Goal: Information Seeking & Learning: Learn about a topic

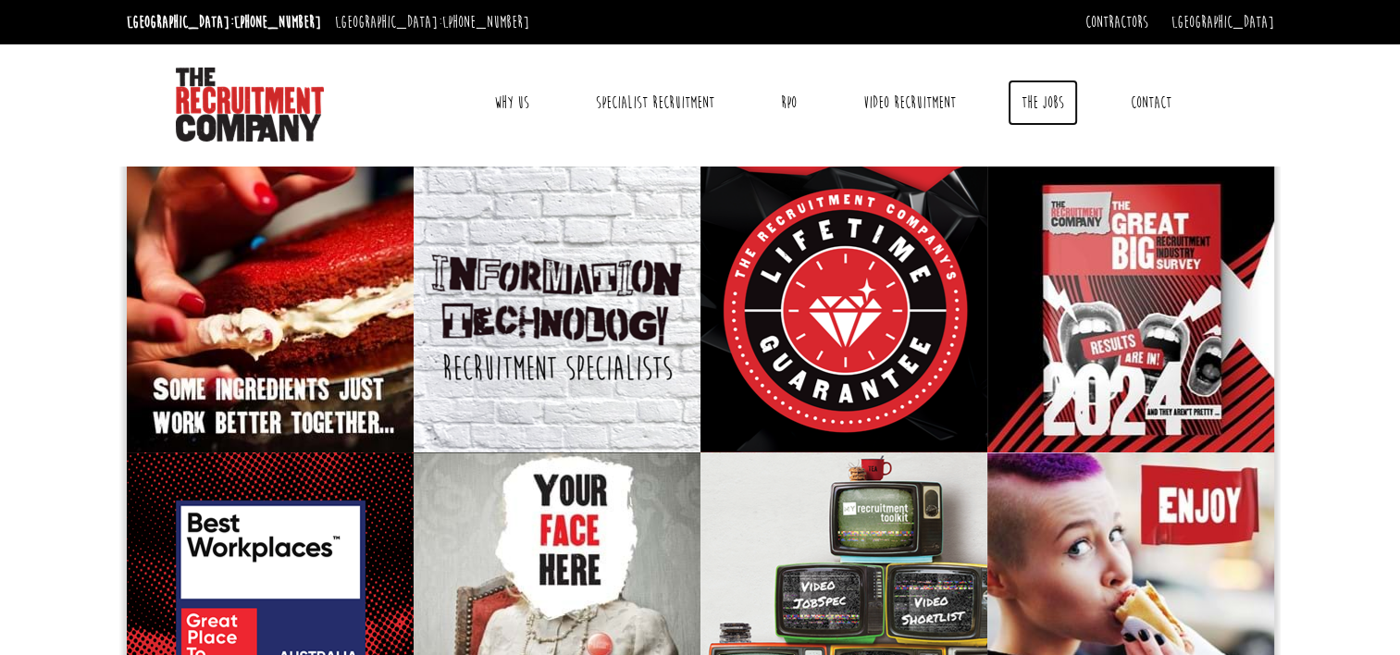
click at [1033, 100] on link "The Jobs" at bounding box center [1043, 103] width 70 height 46
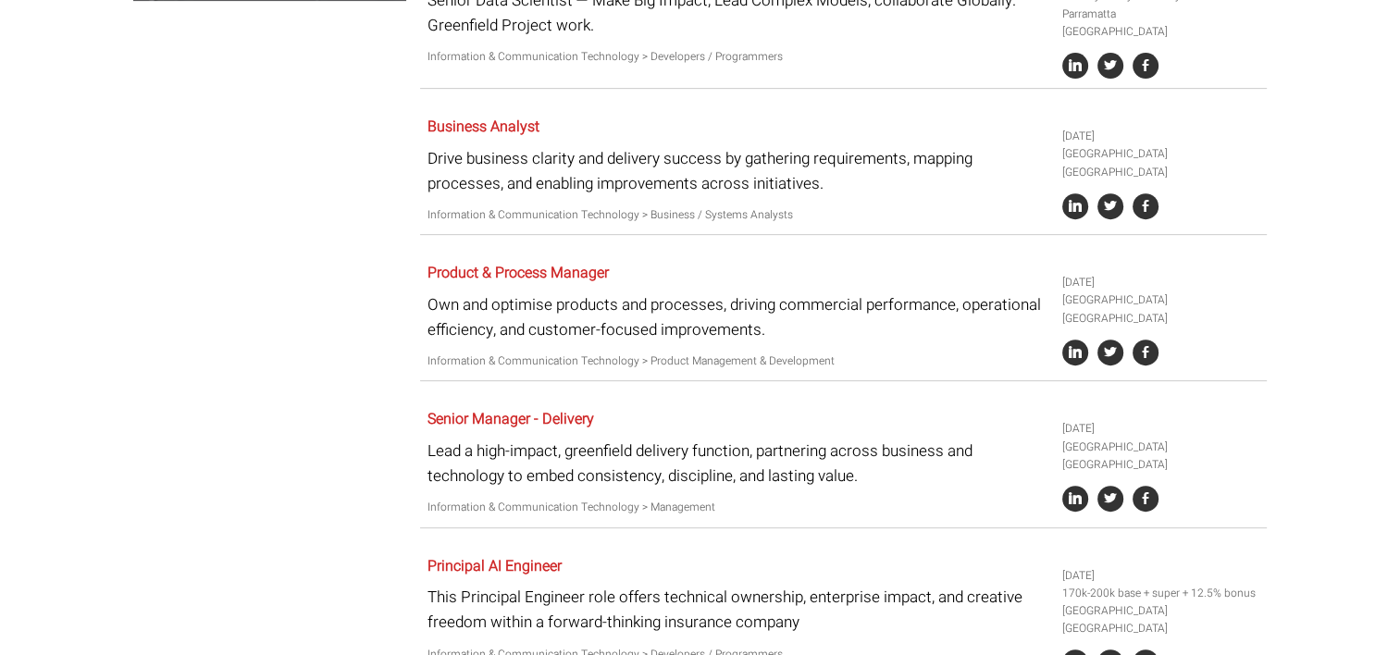
scroll to position [278, 0]
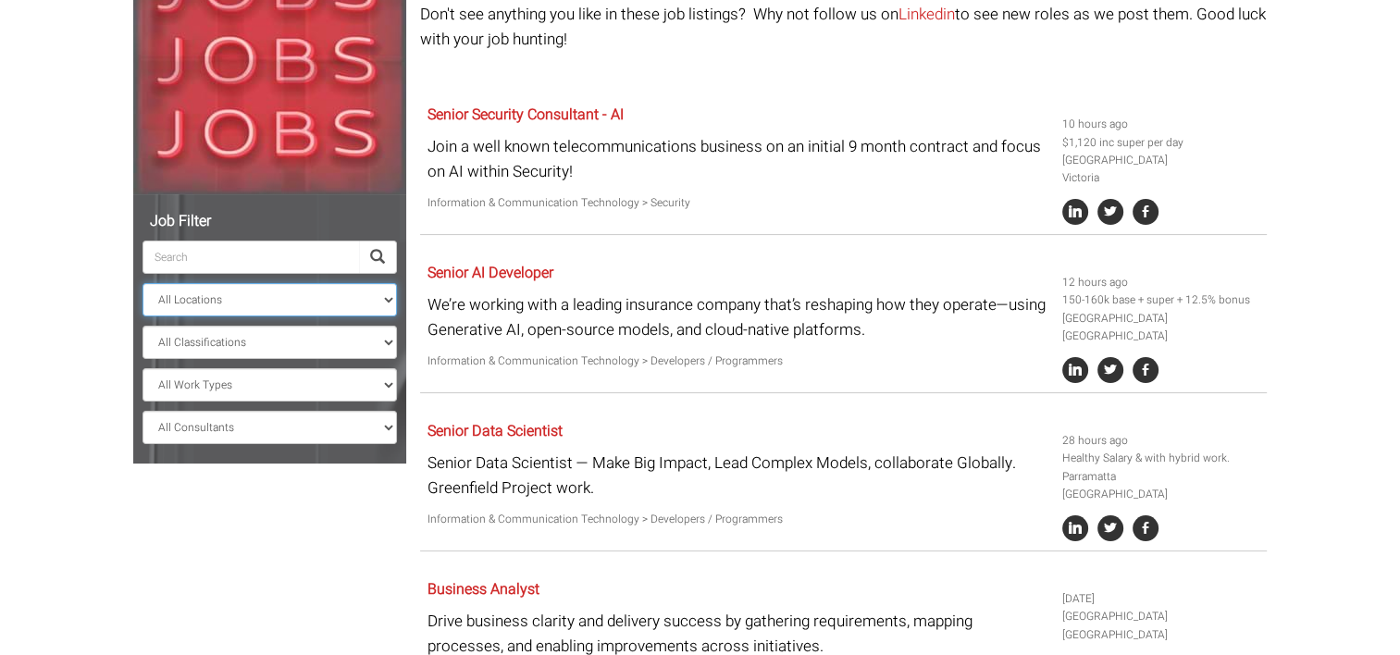
click at [329, 291] on select "All Locations [GEOGRAPHIC_DATA] [GEOGRAPHIC_DATA] [GEOGRAPHIC_DATA] [GEOGRAPHIC…" at bounding box center [270, 299] width 255 height 33
select select "[GEOGRAPHIC_DATA]"
click at [143, 283] on select "All Locations [GEOGRAPHIC_DATA] [GEOGRAPHIC_DATA] [GEOGRAPHIC_DATA] [GEOGRAPHIC…" at bounding box center [270, 299] width 255 height 33
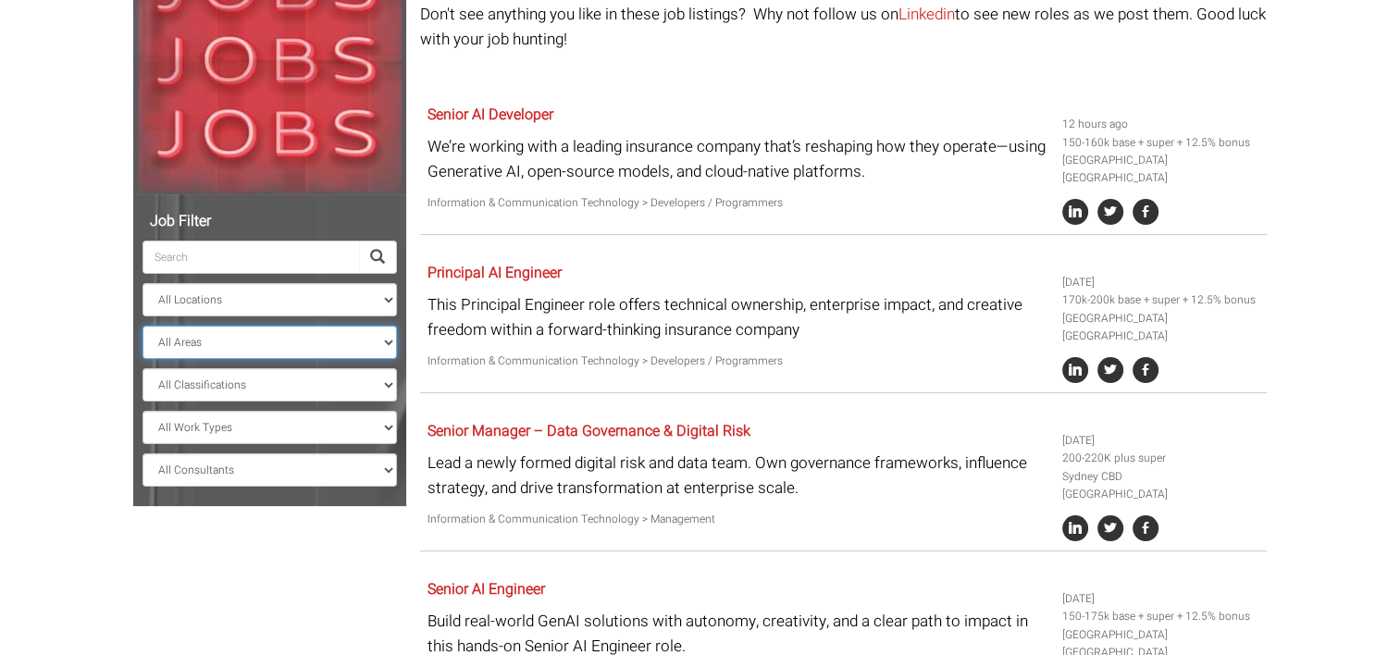
click at [362, 334] on select "All Areas [GEOGRAPHIC_DATA]" at bounding box center [270, 342] width 255 height 33
select select "[GEOGRAPHIC_DATA]"
click at [143, 326] on select "All Areas [GEOGRAPHIC_DATA]" at bounding box center [270, 342] width 255 height 33
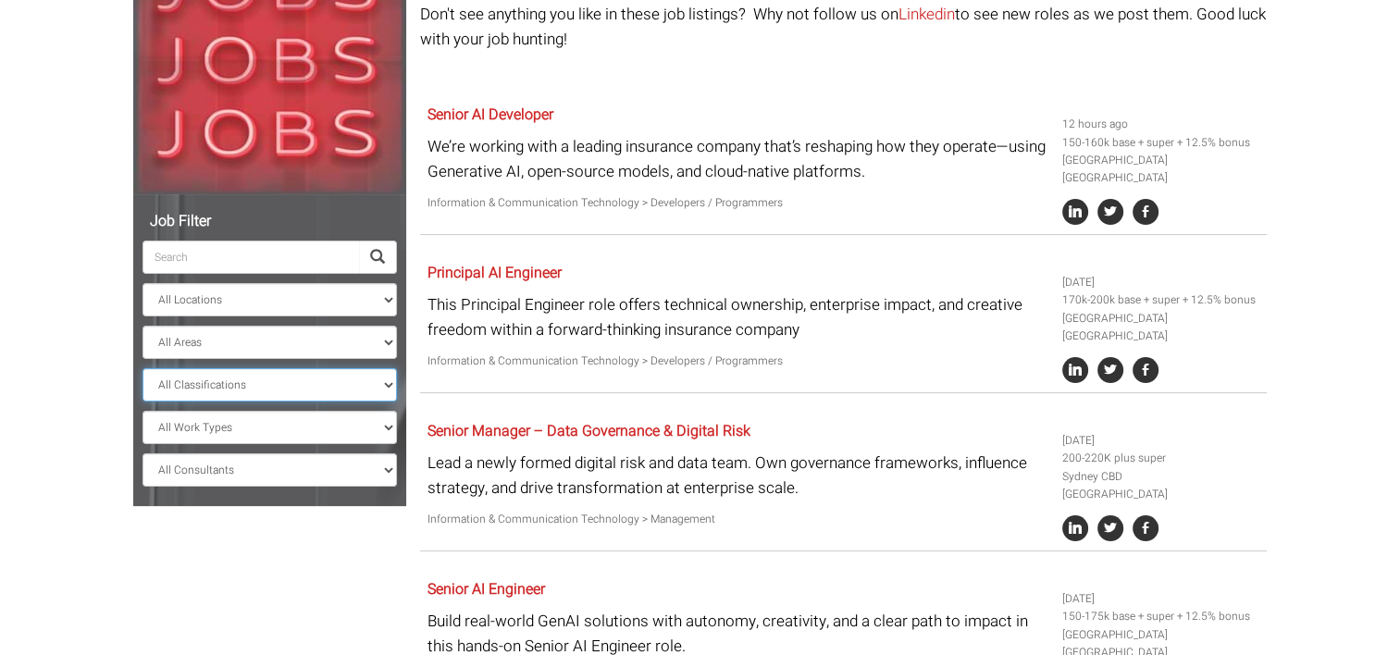
click at [351, 389] on select "All Classifications Banking & Financial Services Information & Communication Te…" at bounding box center [270, 384] width 255 height 33
click at [61, 140] on body "[GEOGRAPHIC_DATA]: [PHONE_NUMBER] [GEOGRAPHIC_DATA]: [PHONE_NUMBER] Contractors…" at bounding box center [700, 428] width 1400 height 1412
click at [257, 470] on select "All Consultants [PERSON_NAME] - Infrastructure, Cloud & DevOps, Contract [PERSO…" at bounding box center [270, 470] width 255 height 33
click at [367, 250] on span at bounding box center [378, 257] width 38 height 33
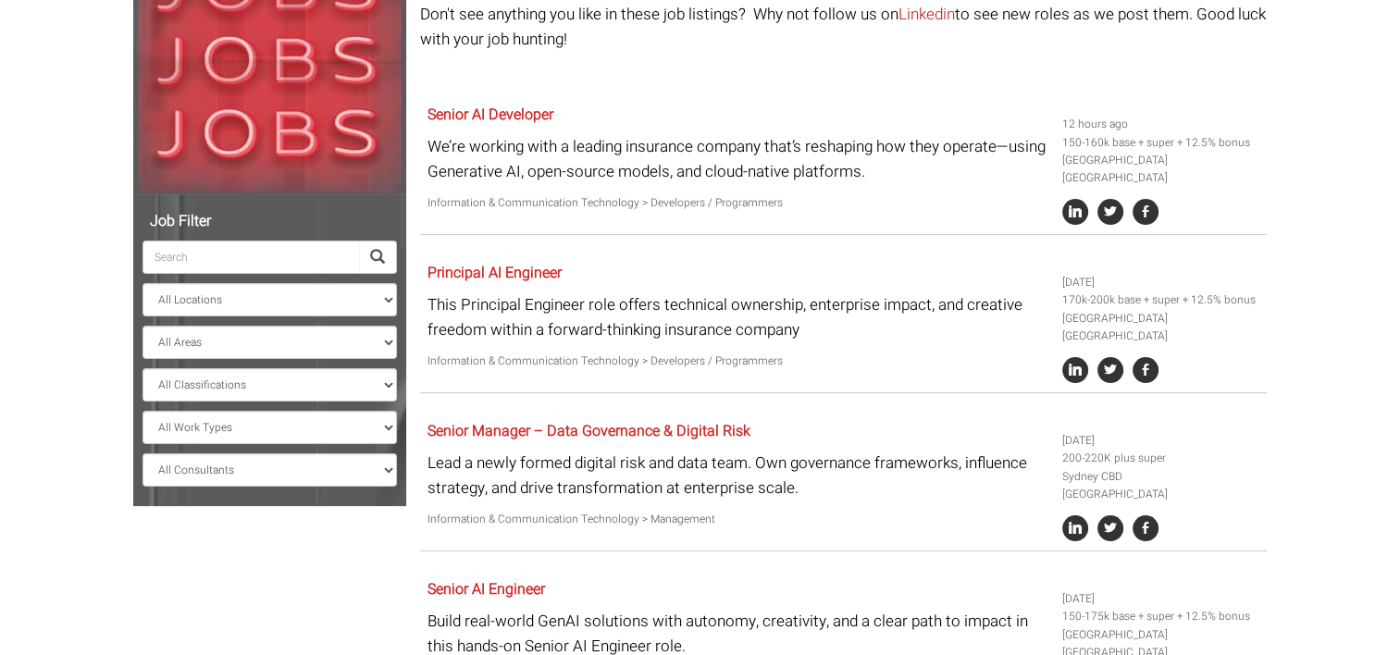
click at [373, 253] on span at bounding box center [377, 257] width 15 height 15
click at [338, 255] on input "search" at bounding box center [251, 257] width 217 height 33
type input "Ass"
select select "? string:[GEOGRAPHIC_DATA] ?"
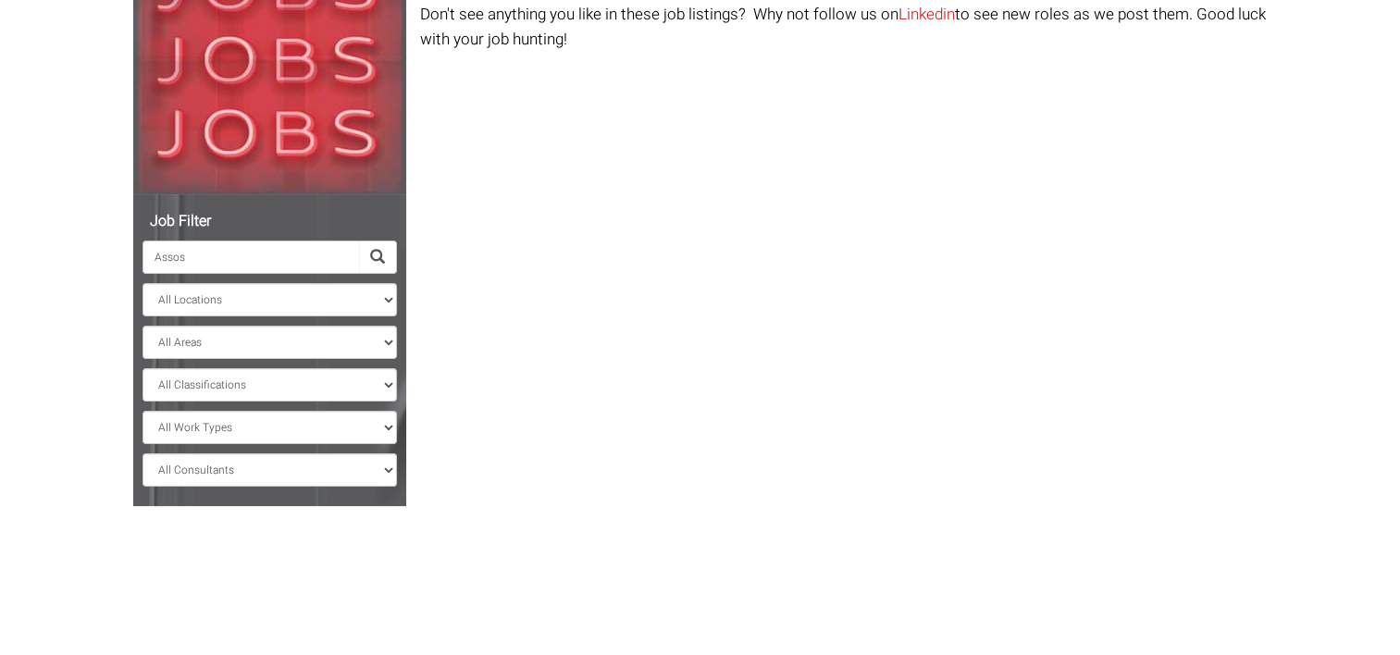
scroll to position [264, 0]
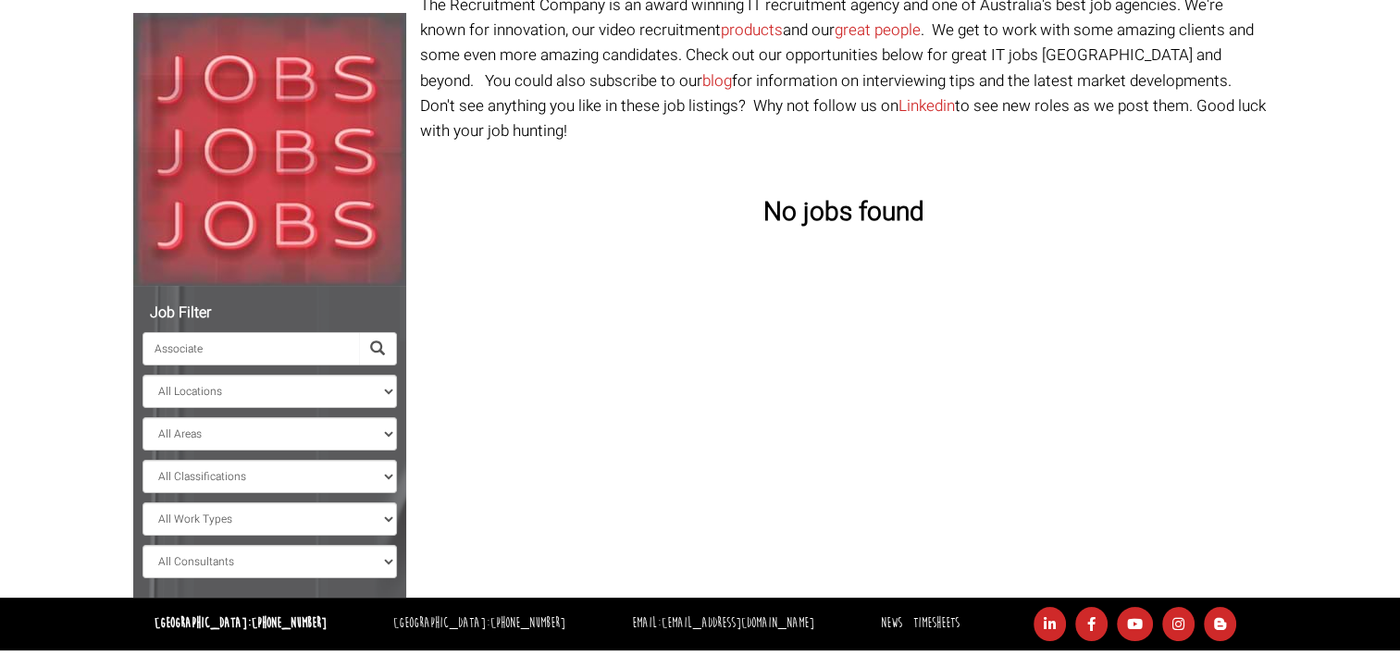
scroll to position [264, 0]
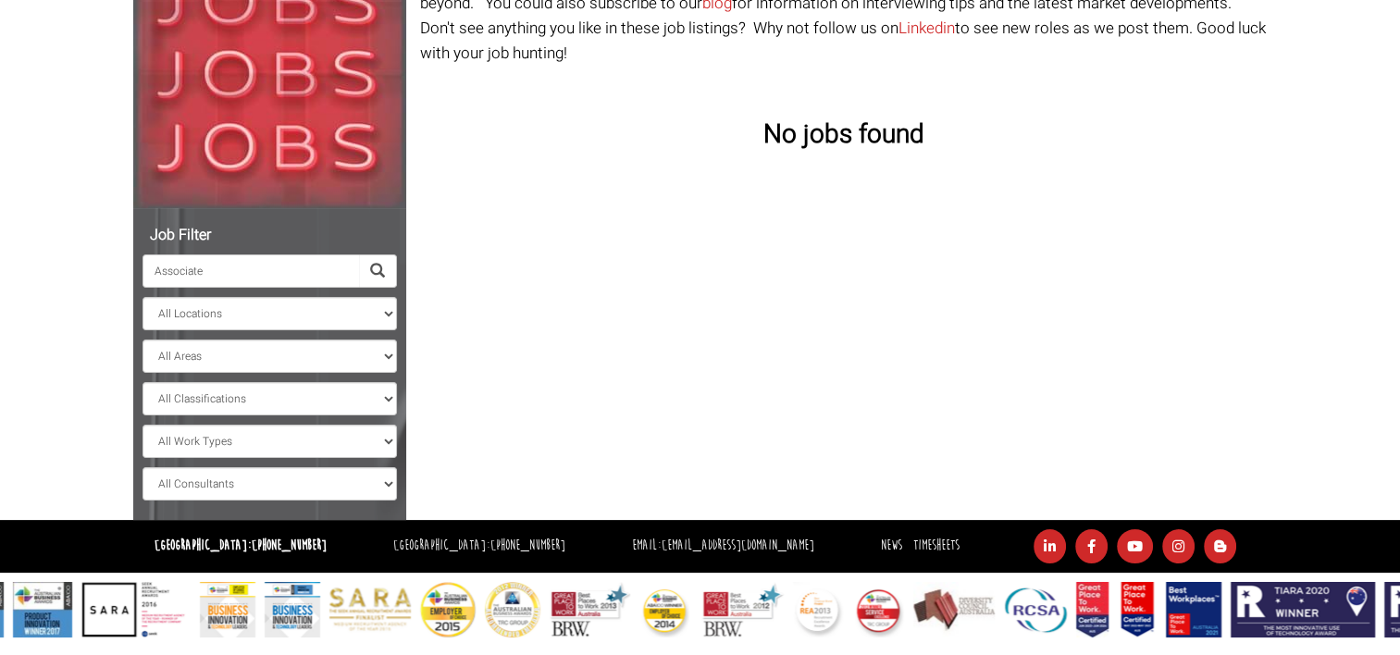
drag, startPoint x: 242, startPoint y: 280, endPoint x: 163, endPoint y: 289, distance: 79.1
click at [163, 289] on ul "Associate All Locations [GEOGRAPHIC_DATA] [GEOGRAPHIC_DATA] [GEOGRAPHIC_DATA] […" at bounding box center [270, 359] width 255 height 283
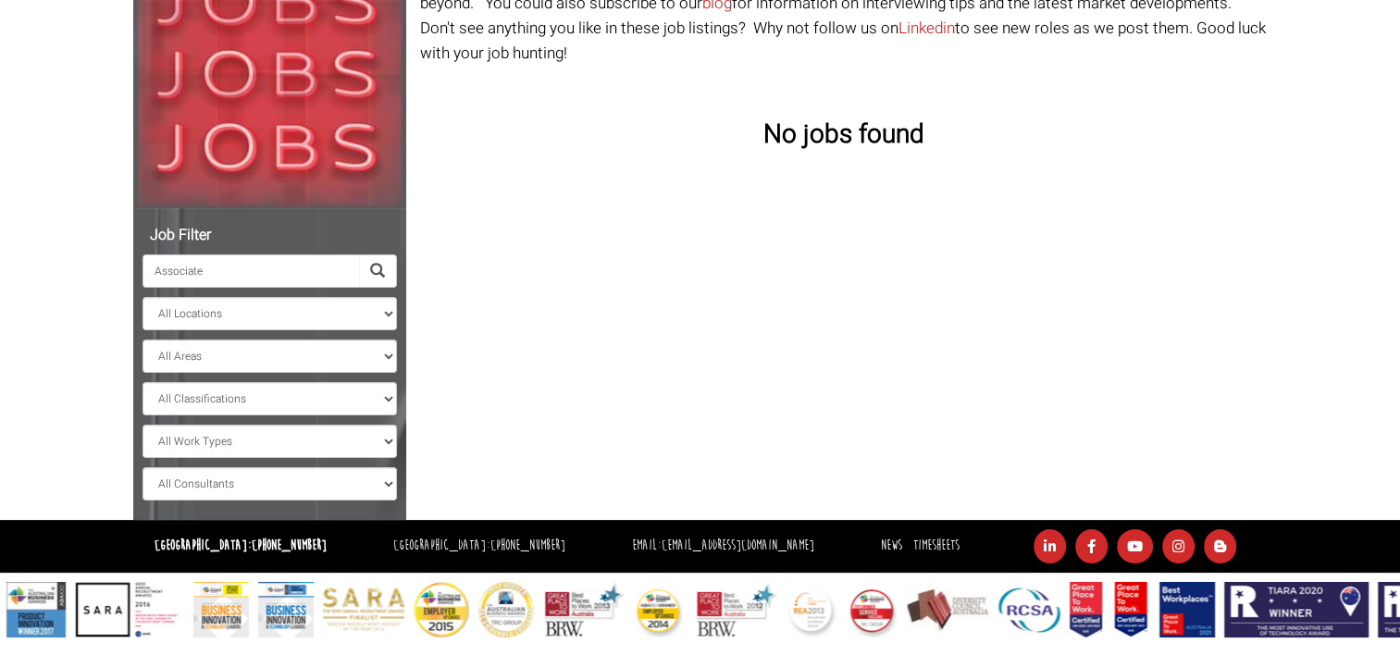
type input "As"
select select "[GEOGRAPHIC_DATA]"
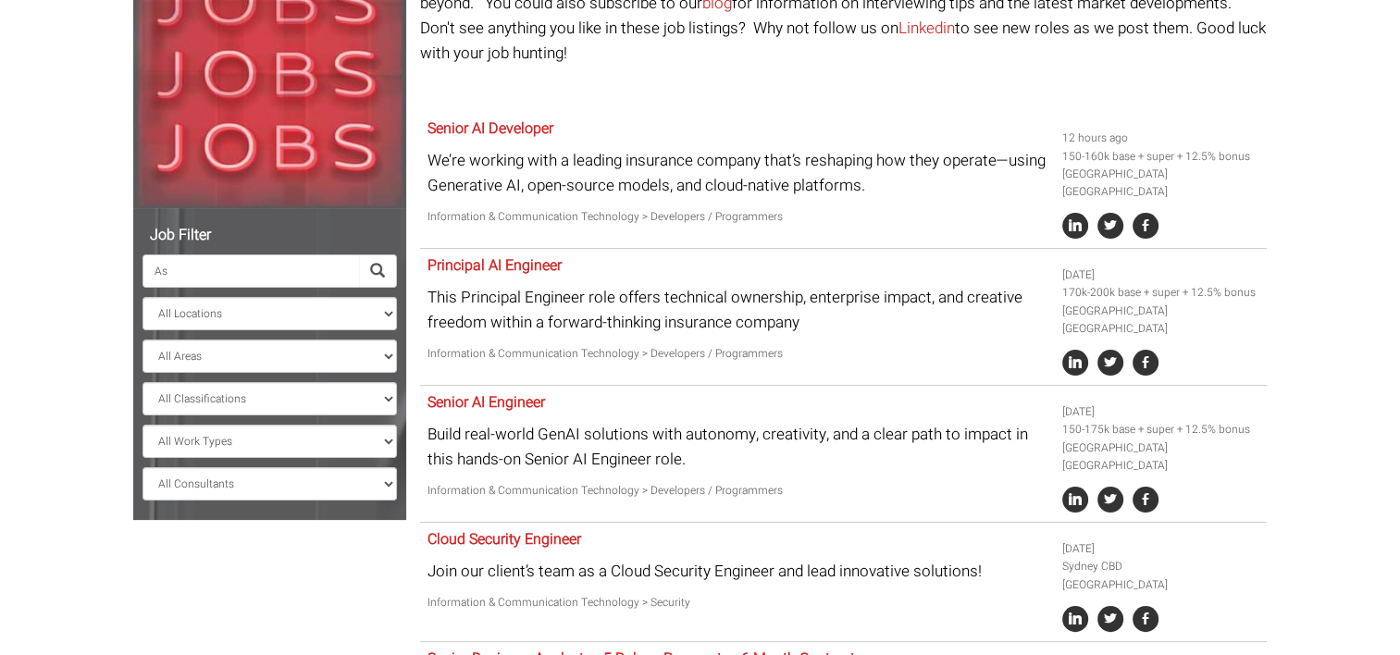
type input "Ass"
select select "? string:[GEOGRAPHIC_DATA] ?"
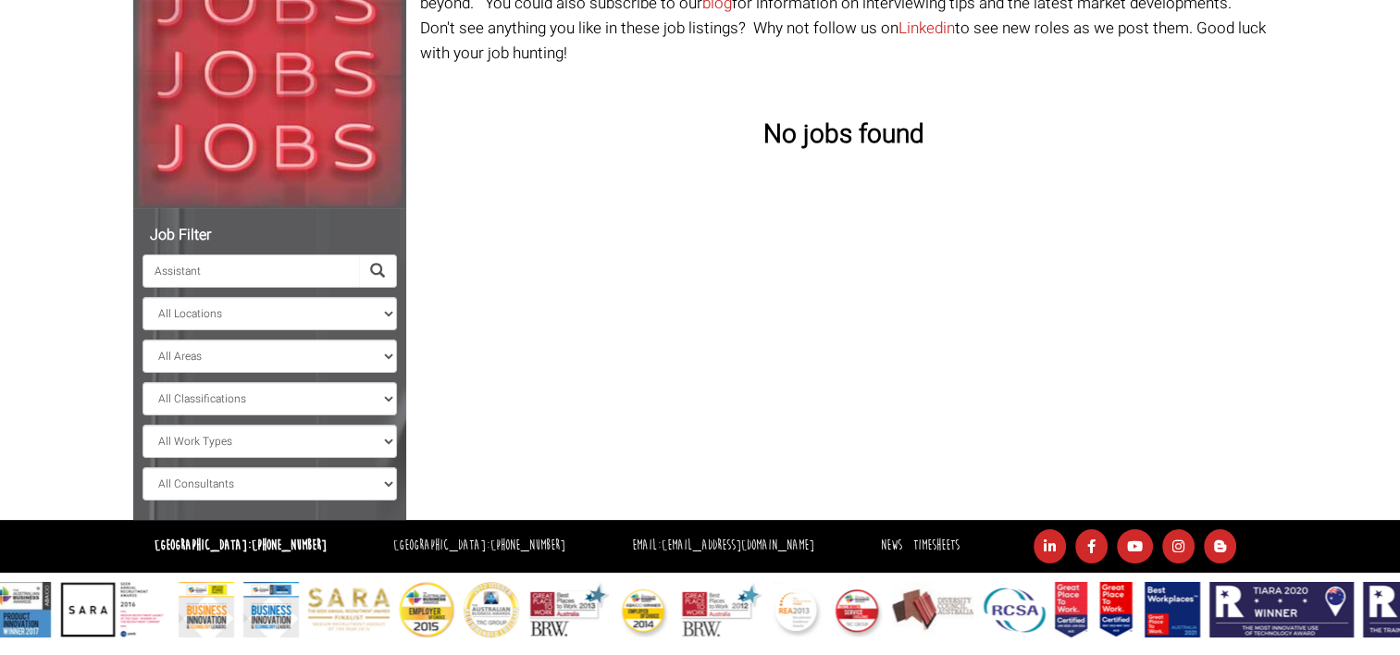
type input "Assistant"
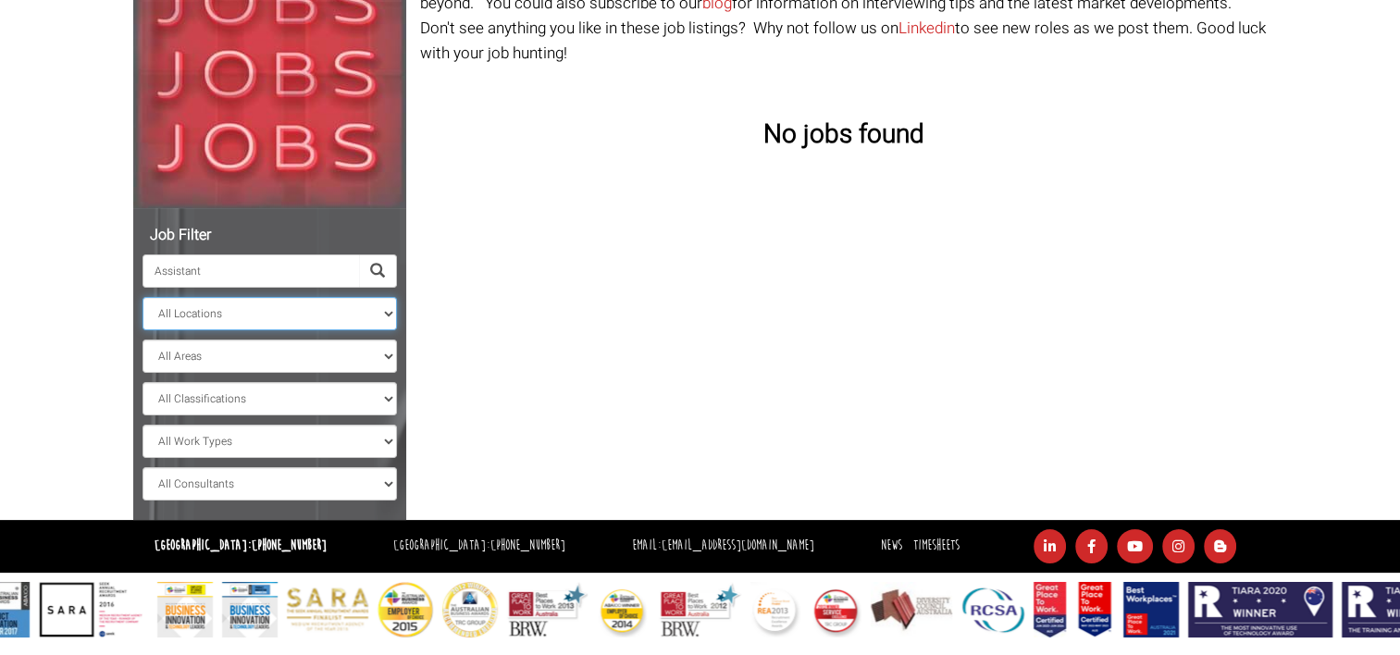
click at [270, 314] on select "All Locations [GEOGRAPHIC_DATA] [GEOGRAPHIC_DATA] [GEOGRAPHIC_DATA] [GEOGRAPHIC…" at bounding box center [270, 313] width 255 height 33
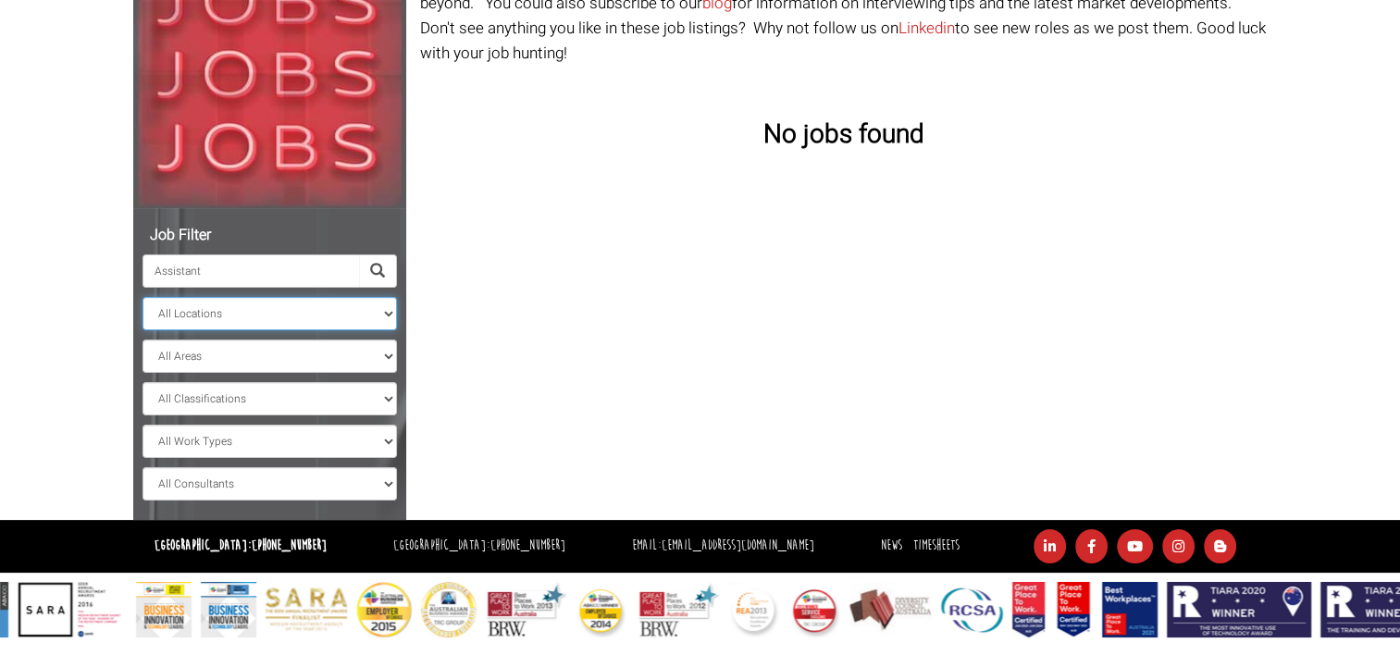
select select
click at [143, 297] on select "All Locations [GEOGRAPHIC_DATA] [GEOGRAPHIC_DATA] [GEOGRAPHIC_DATA] [GEOGRAPHIC…" at bounding box center [270, 313] width 255 height 33
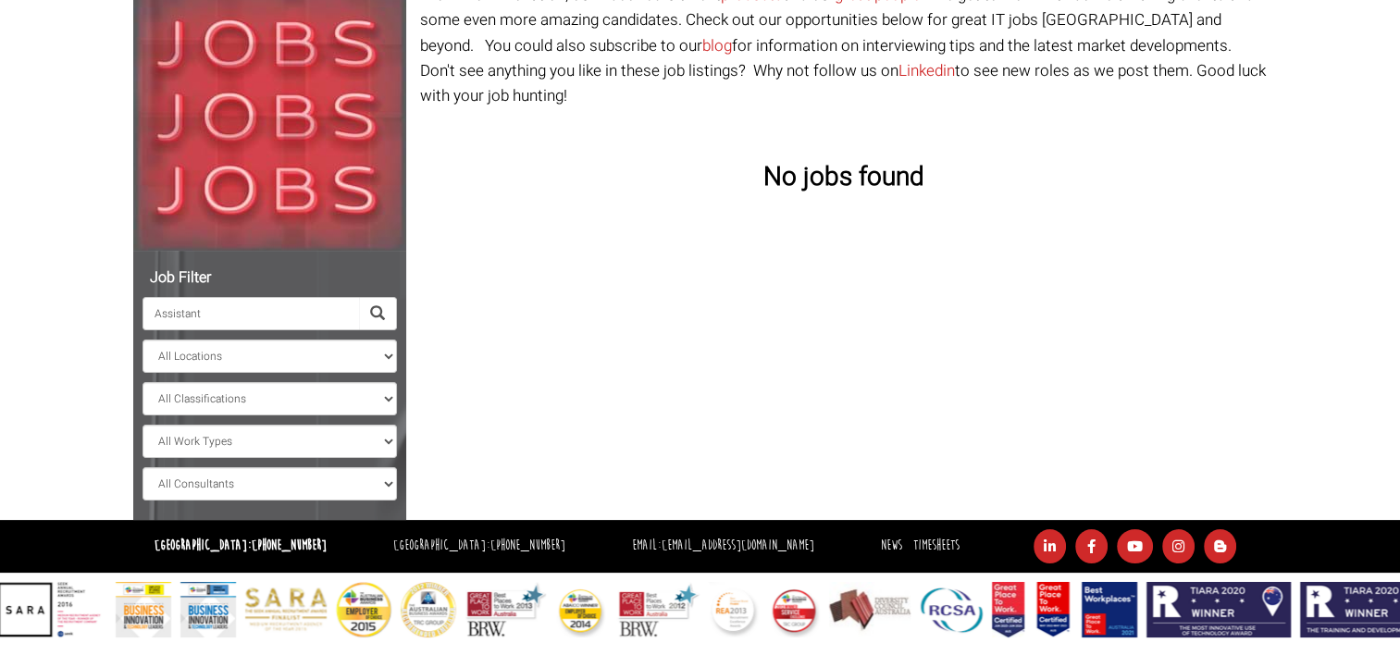
click at [374, 315] on span at bounding box center [377, 313] width 15 height 15
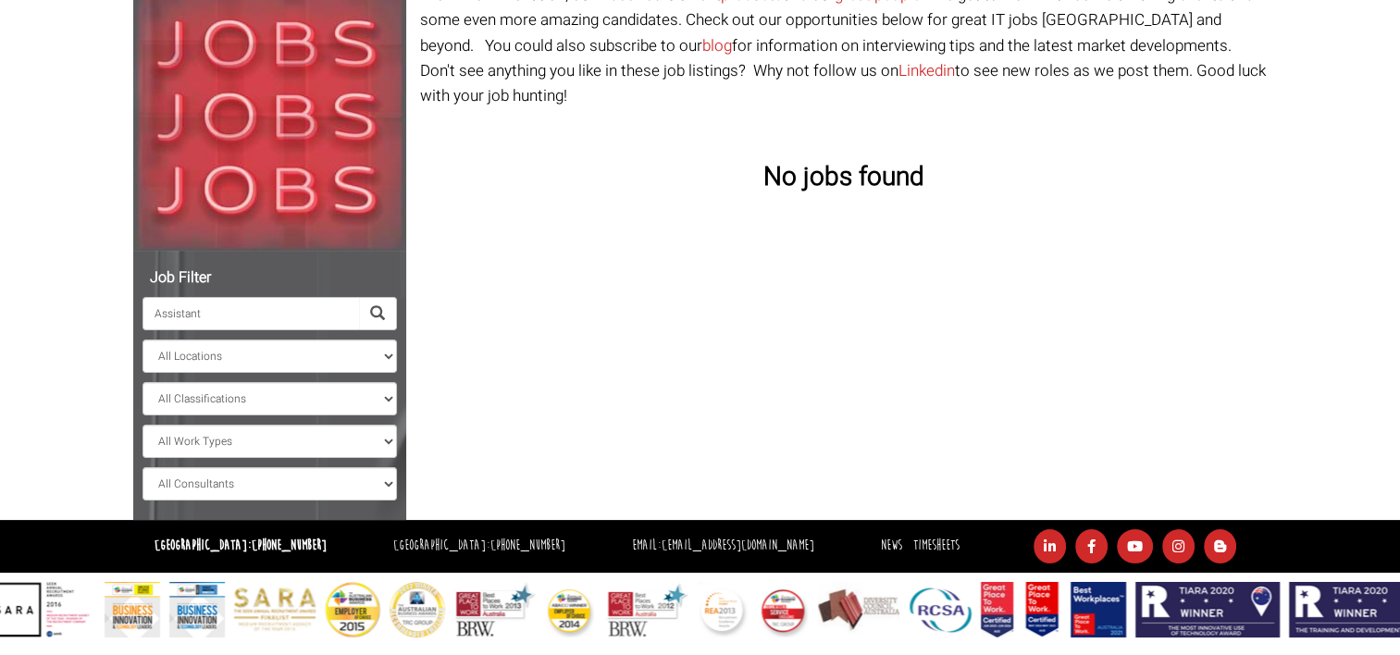
click at [375, 311] on span at bounding box center [377, 313] width 15 height 15
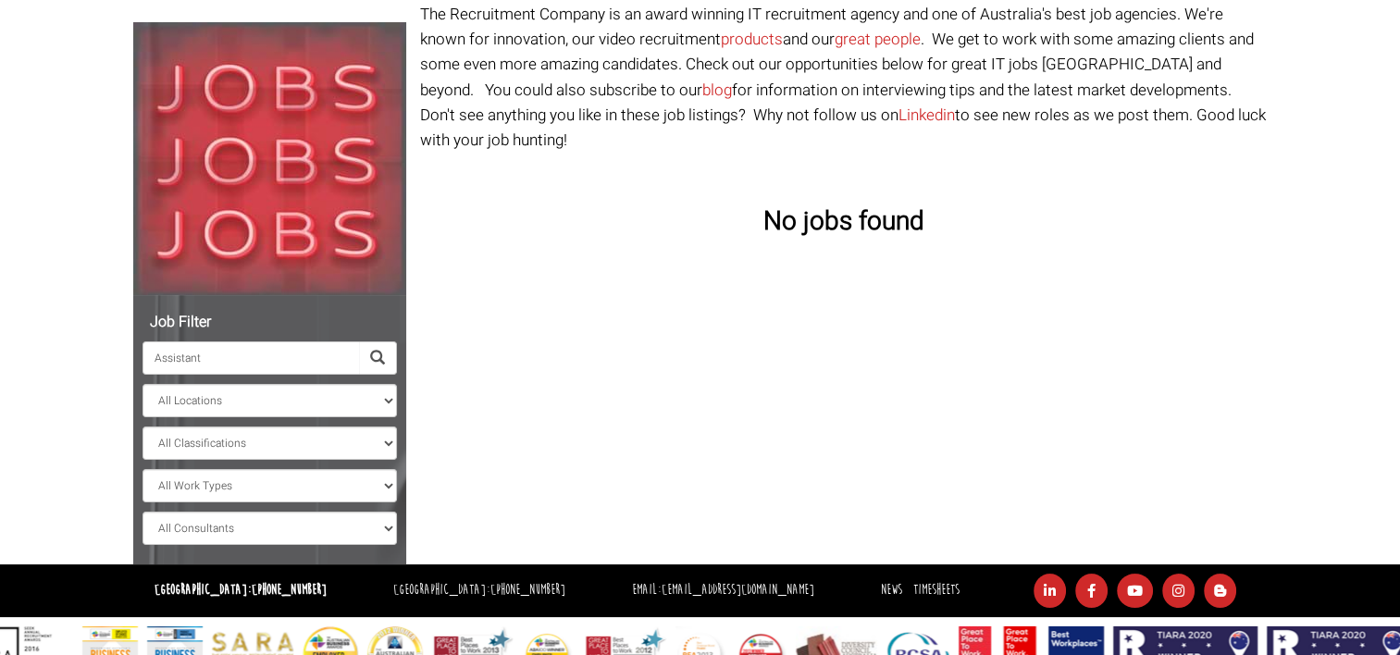
scroll to position [185, 0]
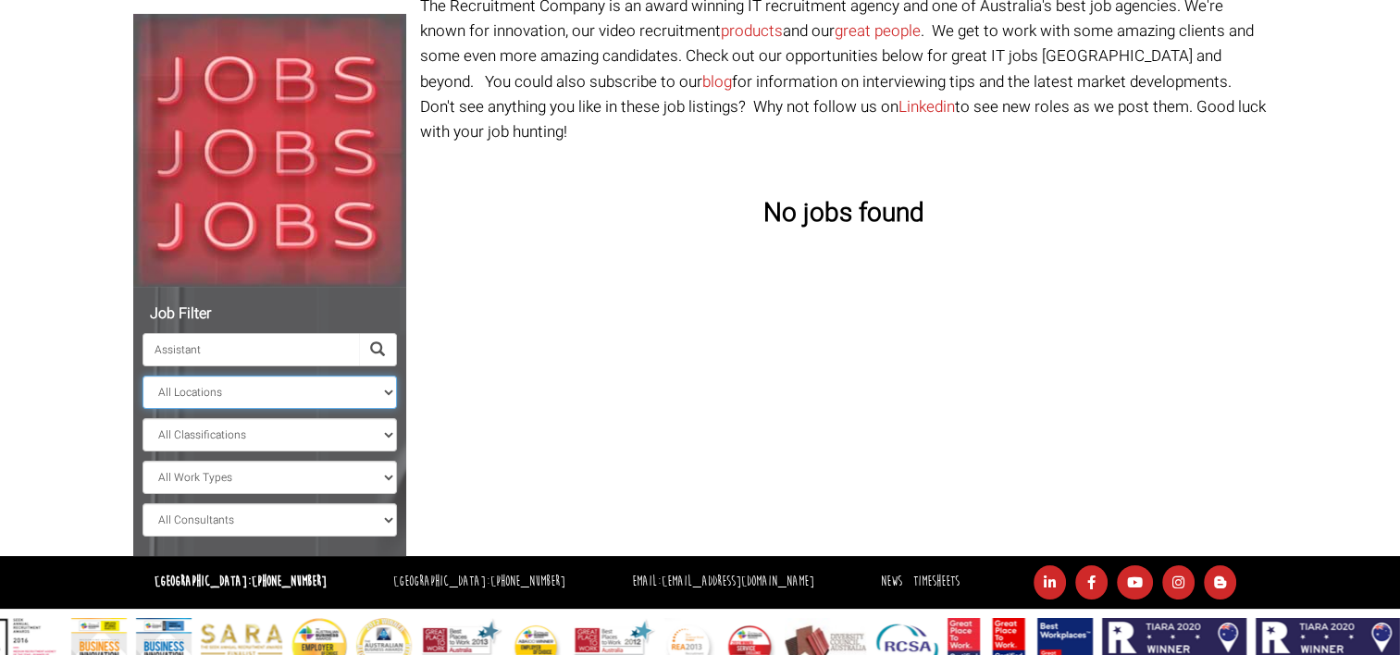
click at [258, 392] on select "All Locations [GEOGRAPHIC_DATA] [GEOGRAPHIC_DATA] [GEOGRAPHIC_DATA] [GEOGRAPHIC…" at bounding box center [270, 392] width 255 height 33
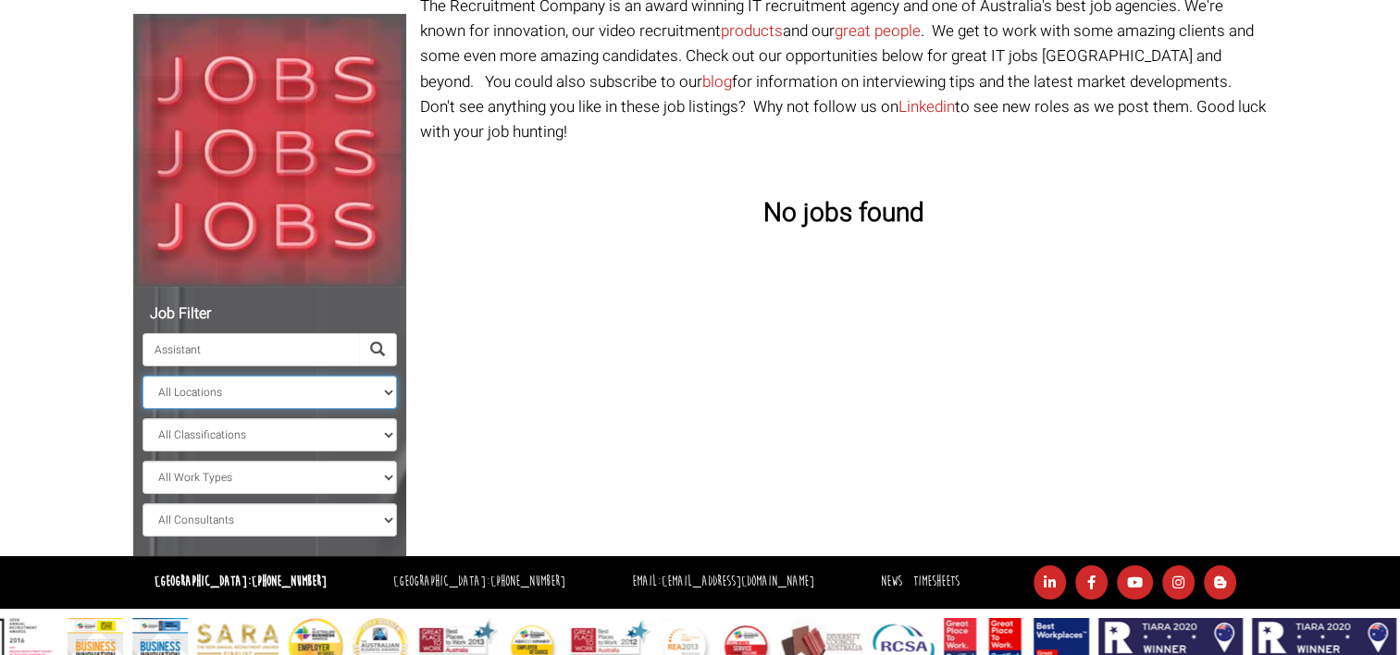
click at [258, 392] on select "All Locations [GEOGRAPHIC_DATA] [GEOGRAPHIC_DATA] [GEOGRAPHIC_DATA] [GEOGRAPHIC…" at bounding box center [270, 392] width 255 height 33
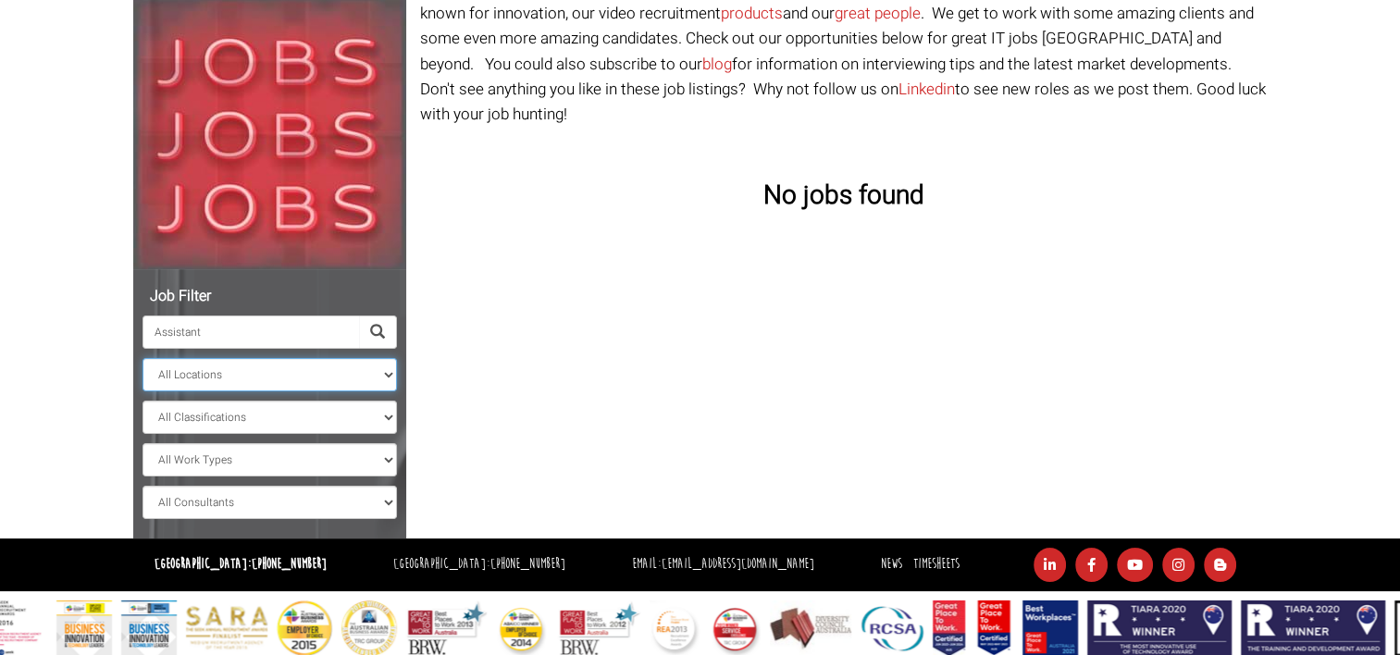
scroll to position [221, 0]
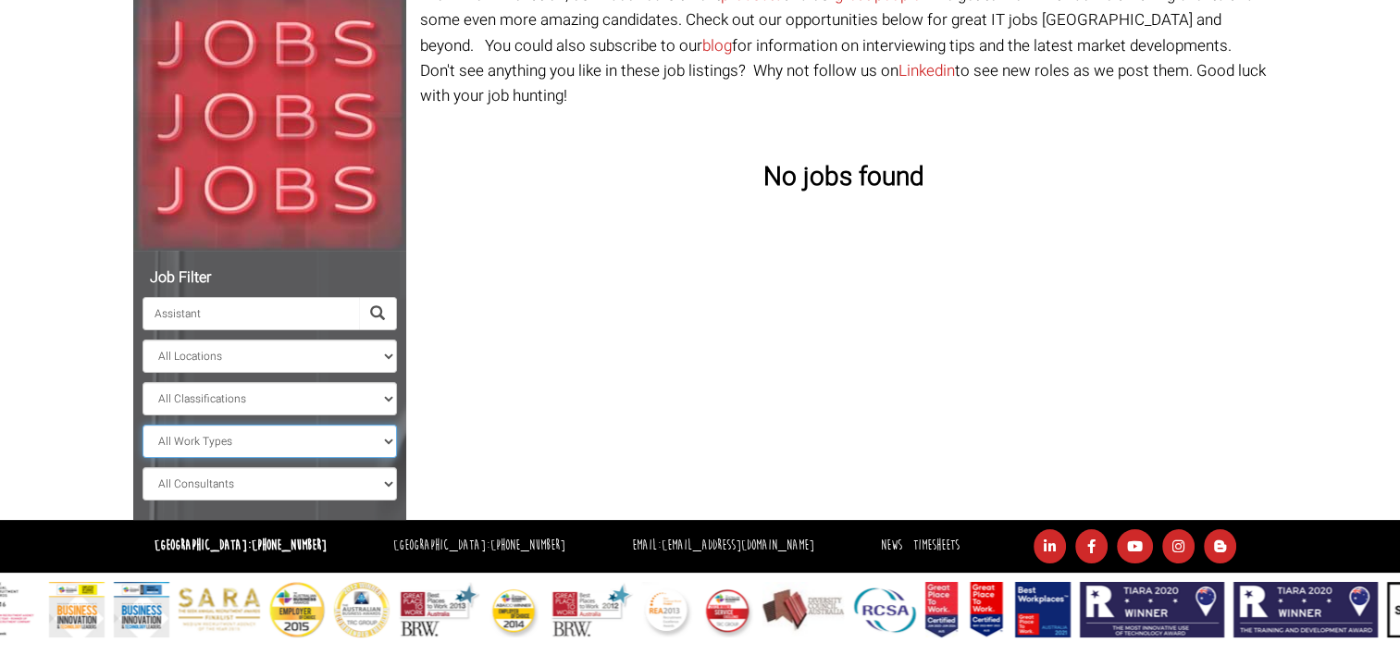
click at [255, 446] on select "All Work Types Full Time Part Time Casual Contract / Temp" at bounding box center [270, 441] width 255 height 33
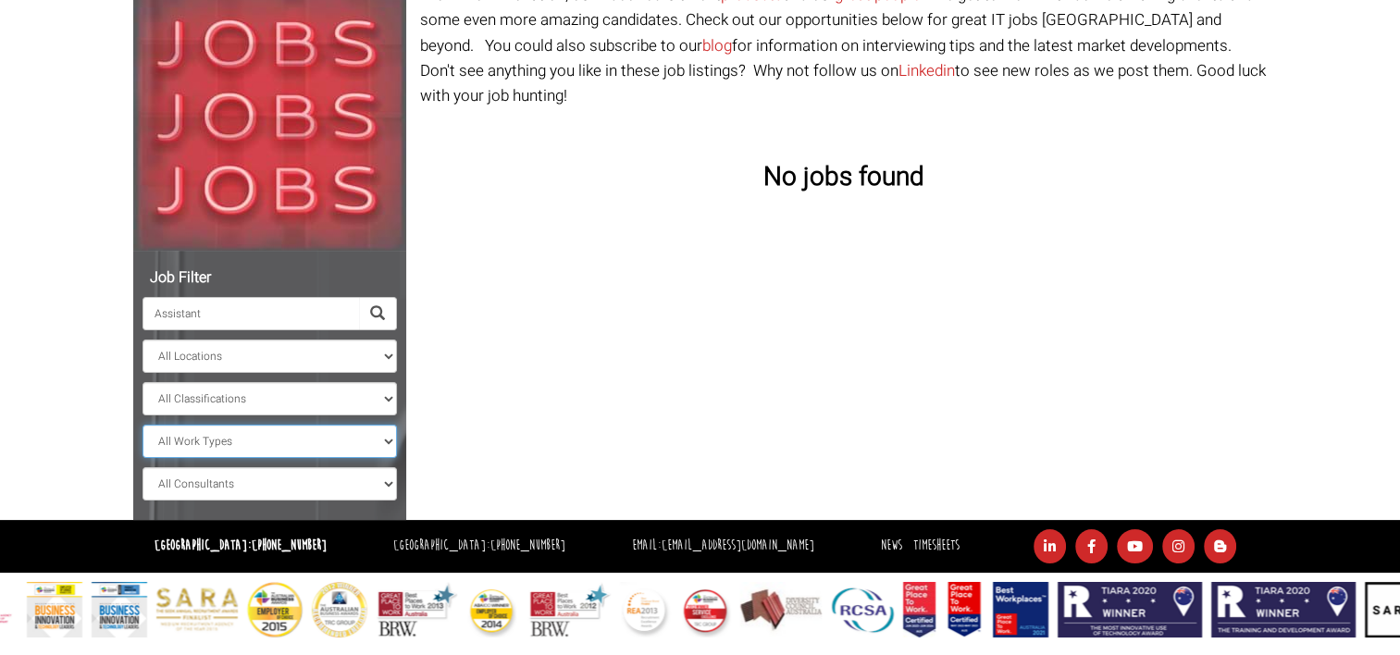
select select "Full Time"
click at [143, 425] on select "All Work Types Full Time Part Time Casual Contract / Temp" at bounding box center [270, 441] width 255 height 33
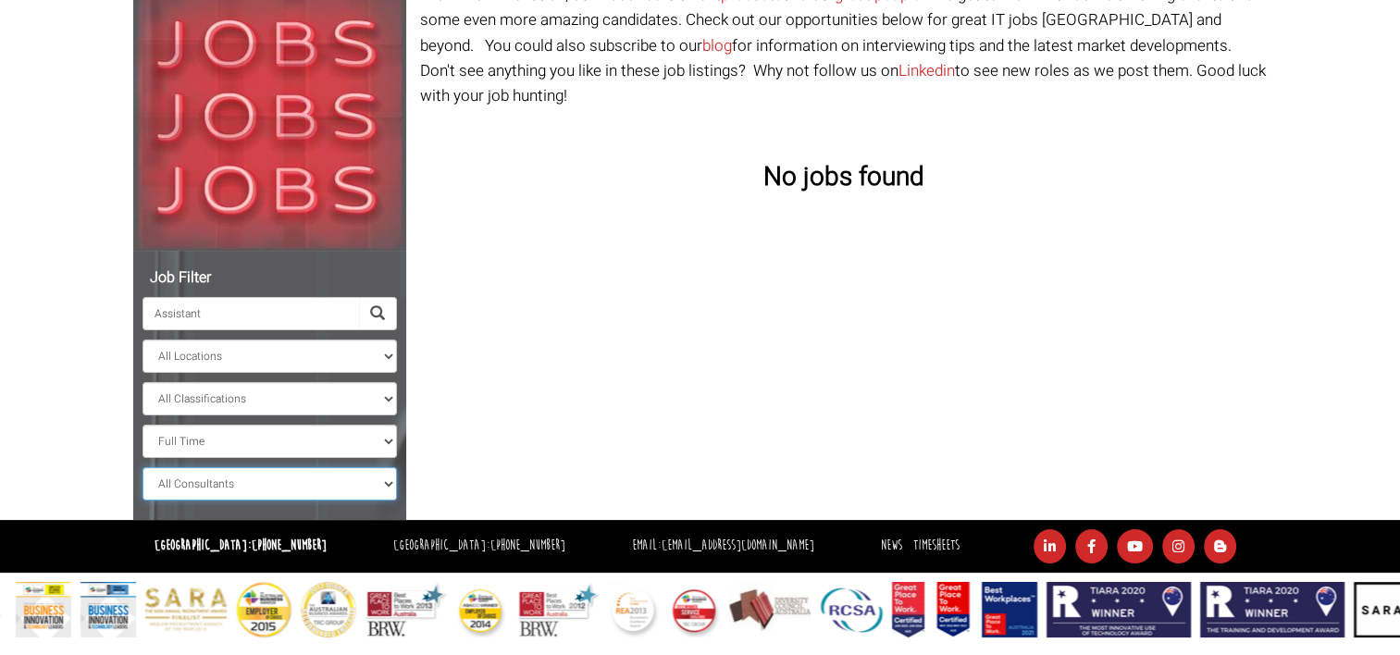
click at [267, 488] on select "All Consultants [PERSON_NAME] - Infrastructure, Cloud & DevOps, Contract [PERSO…" at bounding box center [270, 483] width 255 height 33
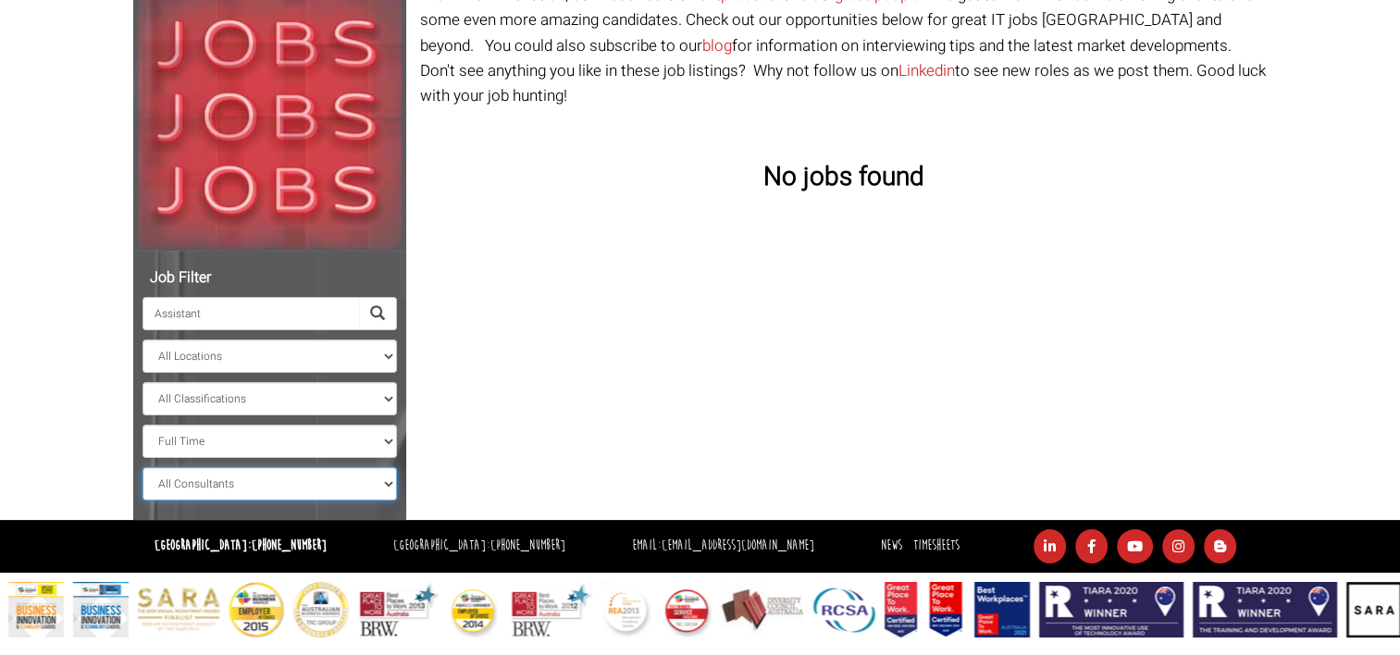
click at [267, 488] on select "All Consultants [PERSON_NAME] - Infrastructure, Cloud & DevOps, Contract [PERSO…" at bounding box center [270, 483] width 255 height 33
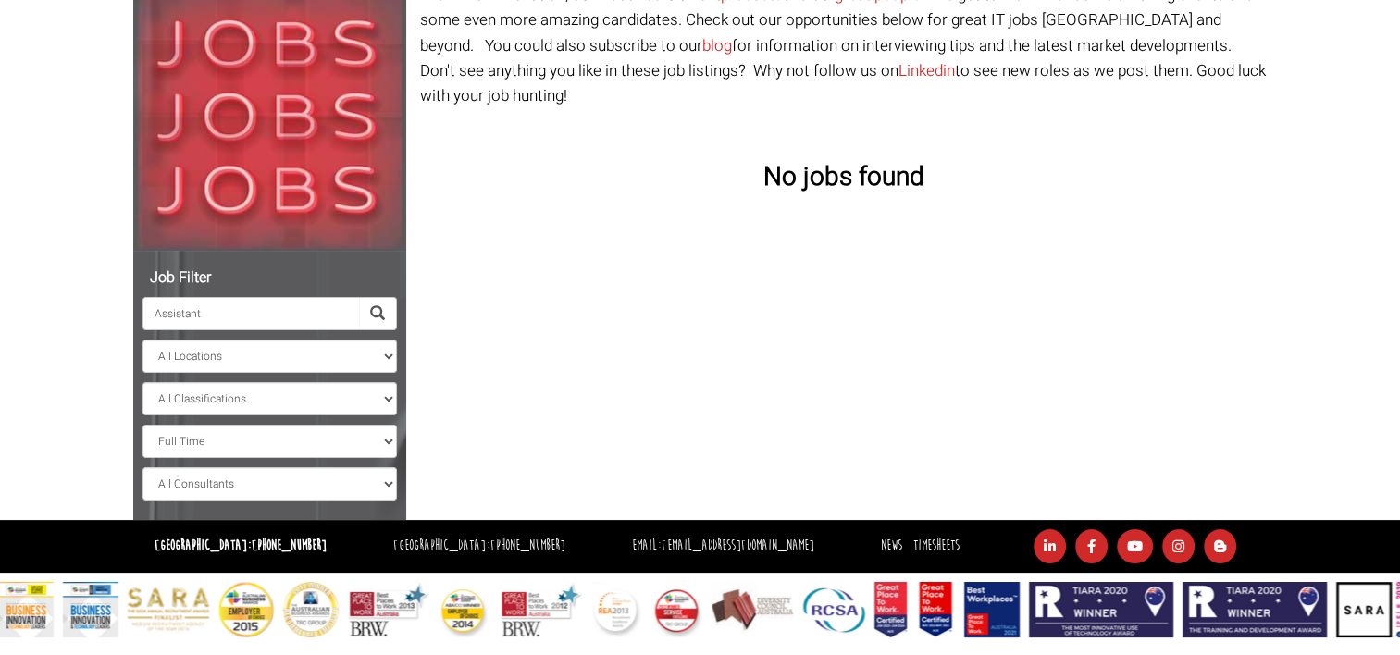
click at [377, 318] on span at bounding box center [377, 313] width 15 height 15
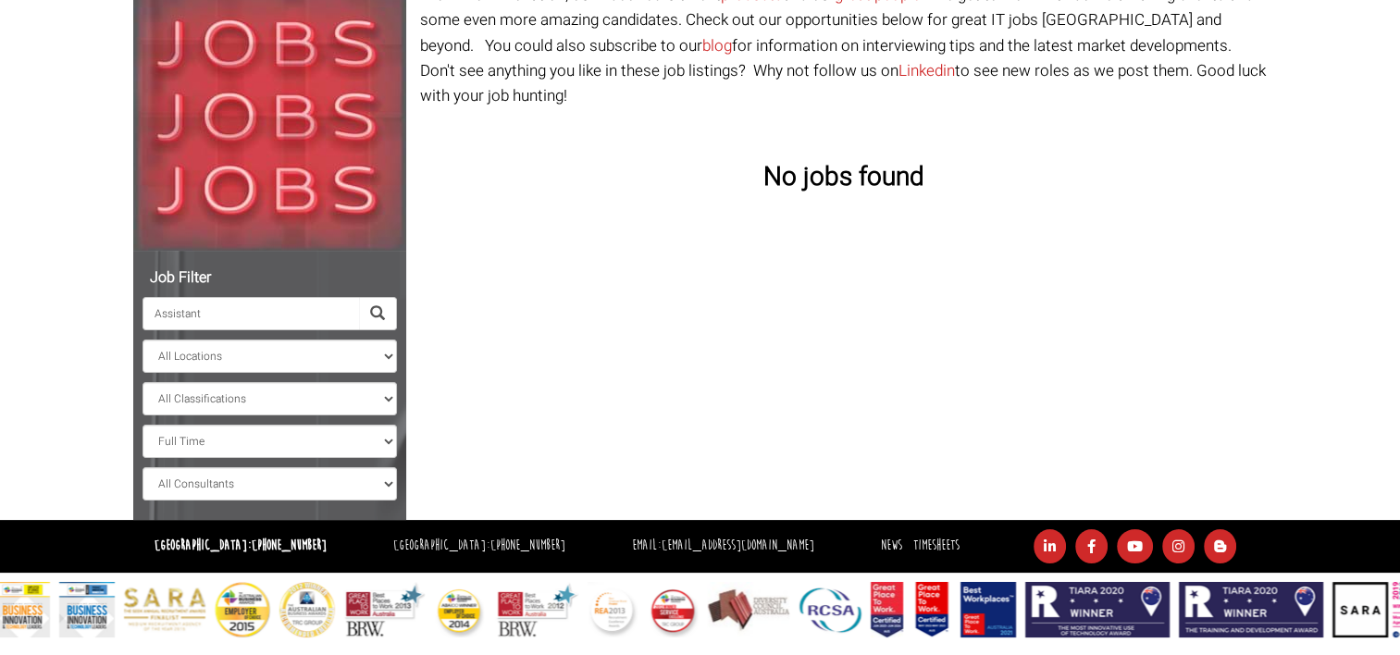
click at [378, 314] on span at bounding box center [377, 313] width 15 height 15
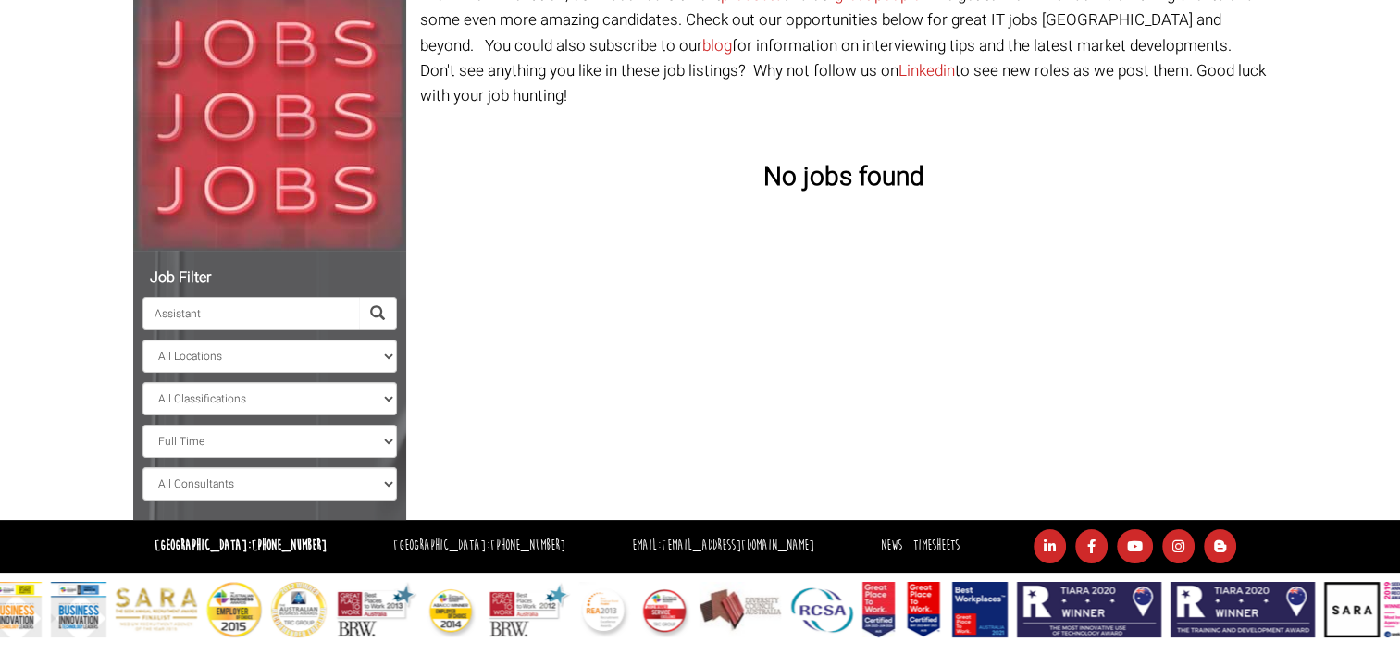
drag, startPoint x: 292, startPoint y: 320, endPoint x: 108, endPoint y: 328, distance: 184.3
click at [108, 328] on body "[GEOGRAPHIC_DATA]: [PHONE_NUMBER] [GEOGRAPHIC_DATA]: [PHONE_NUMBER] Contractors…" at bounding box center [700, 208] width 1400 height 859
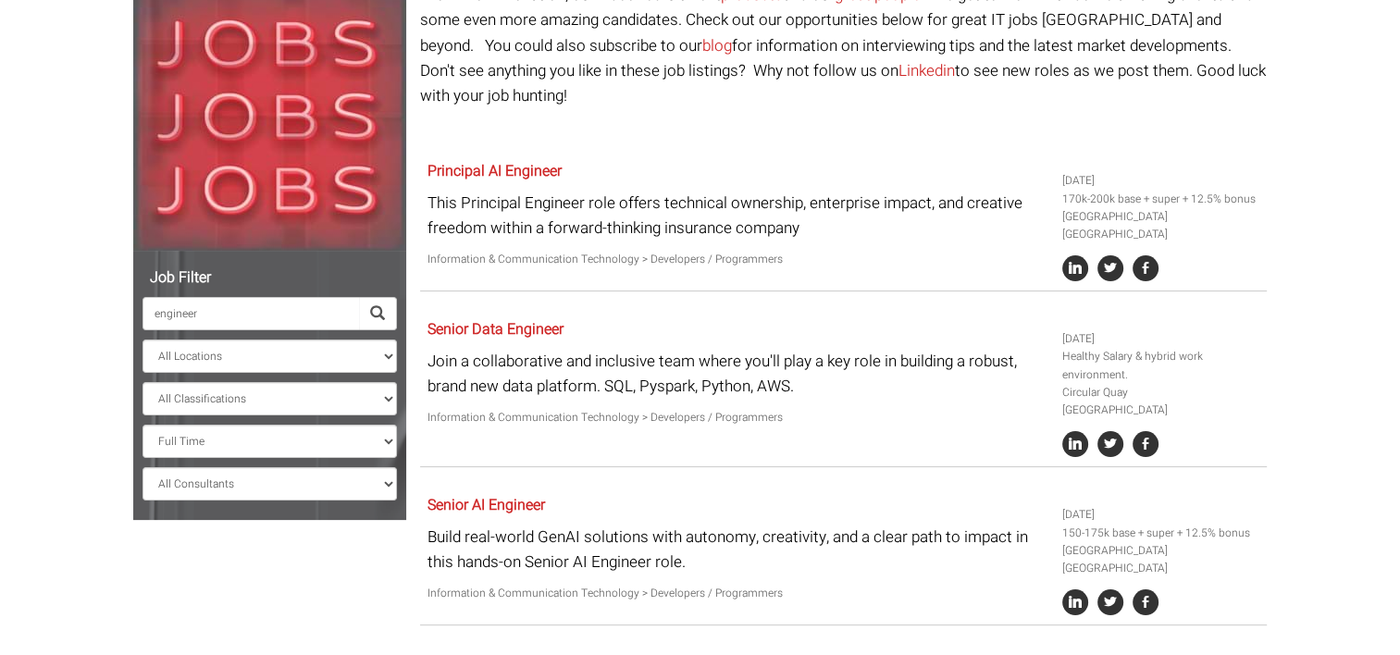
type input "engineer"
click at [104, 438] on body "[GEOGRAPHIC_DATA]: [PHONE_NUMBER] [GEOGRAPHIC_DATA]: [PHONE_NUMBER] Contractors…" at bounding box center [700, 421] width 1400 height 1284
click at [375, 308] on span at bounding box center [377, 313] width 15 height 15
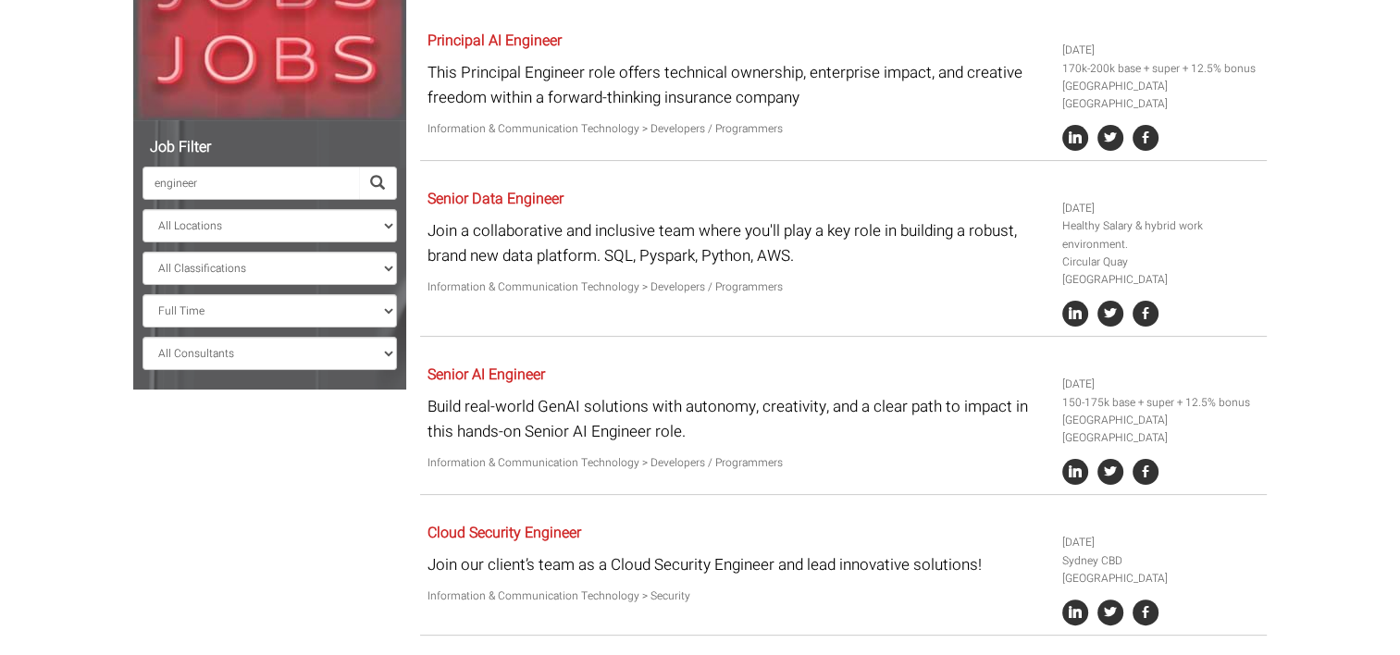
scroll to position [278, 0]
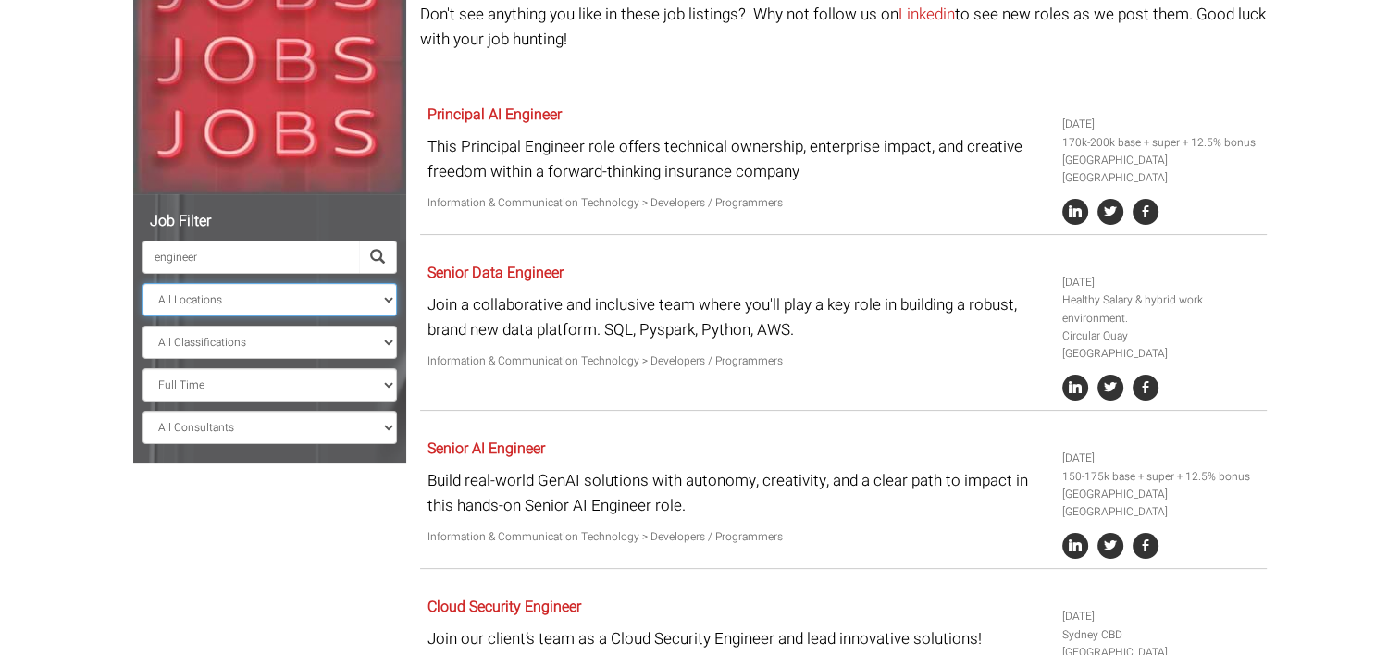
click at [289, 295] on select "All Locations [GEOGRAPHIC_DATA] [GEOGRAPHIC_DATA] [GEOGRAPHIC_DATA] [GEOGRAPHIC…" at bounding box center [270, 299] width 255 height 33
select select "[GEOGRAPHIC_DATA]"
click at [143, 283] on select "All Locations [GEOGRAPHIC_DATA] [GEOGRAPHIC_DATA] [GEOGRAPHIC_DATA] [GEOGRAPHIC…" at bounding box center [270, 299] width 255 height 33
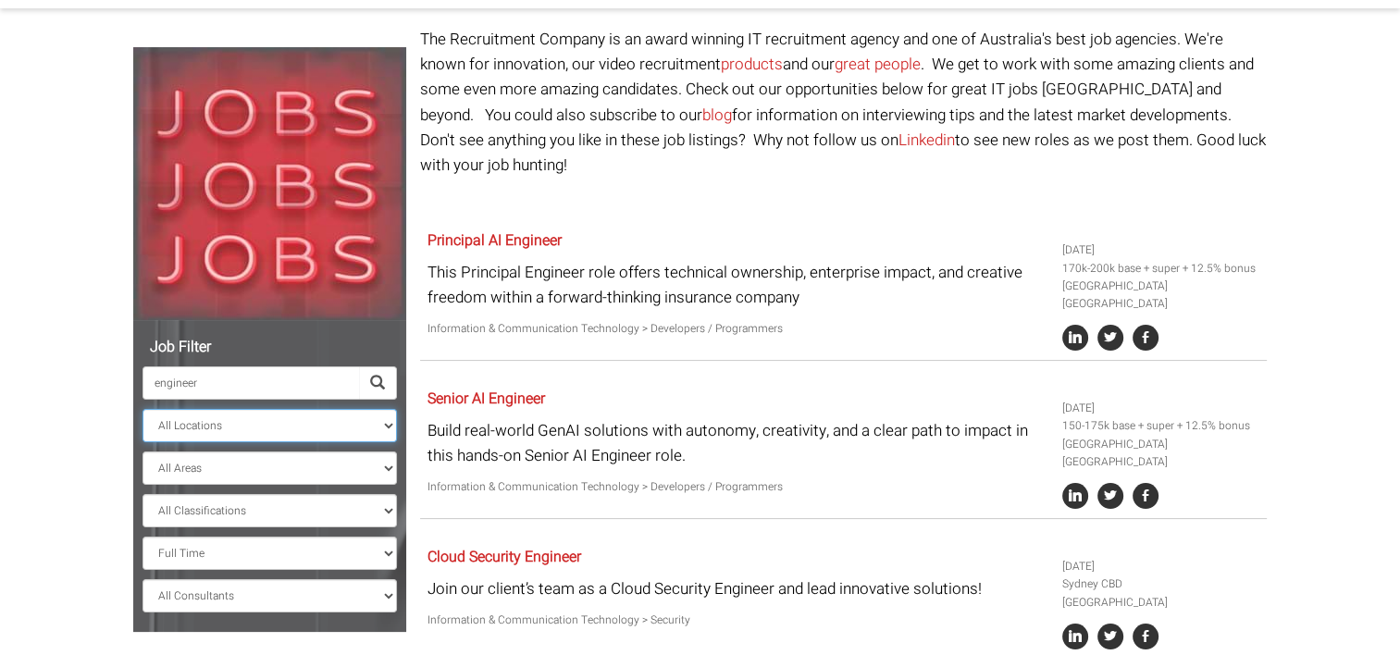
scroll to position [185, 0]
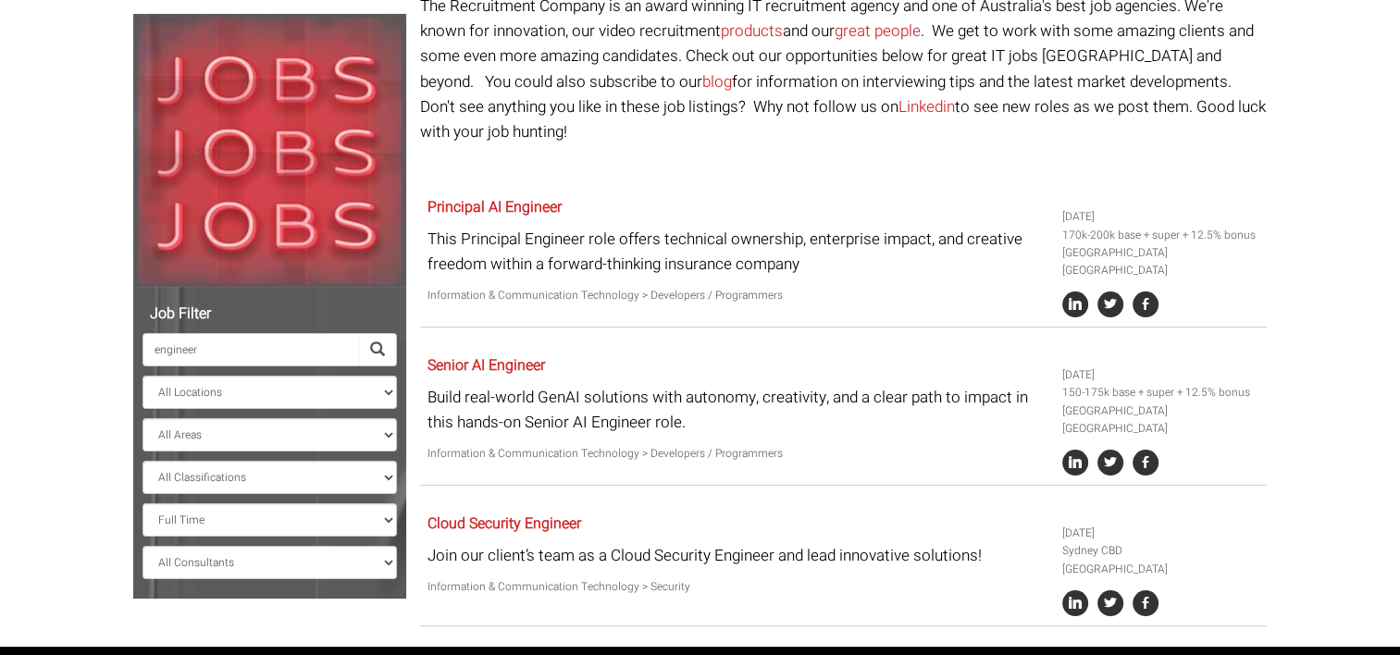
drag, startPoint x: 343, startPoint y: 352, endPoint x: 135, endPoint y: 349, distance: 208.3
click at [135, 349] on div "Job Filter engineer All Locations [GEOGRAPHIC_DATA] [GEOGRAPHIC_DATA] [GEOGRAPH…" at bounding box center [269, 443] width 273 height 312
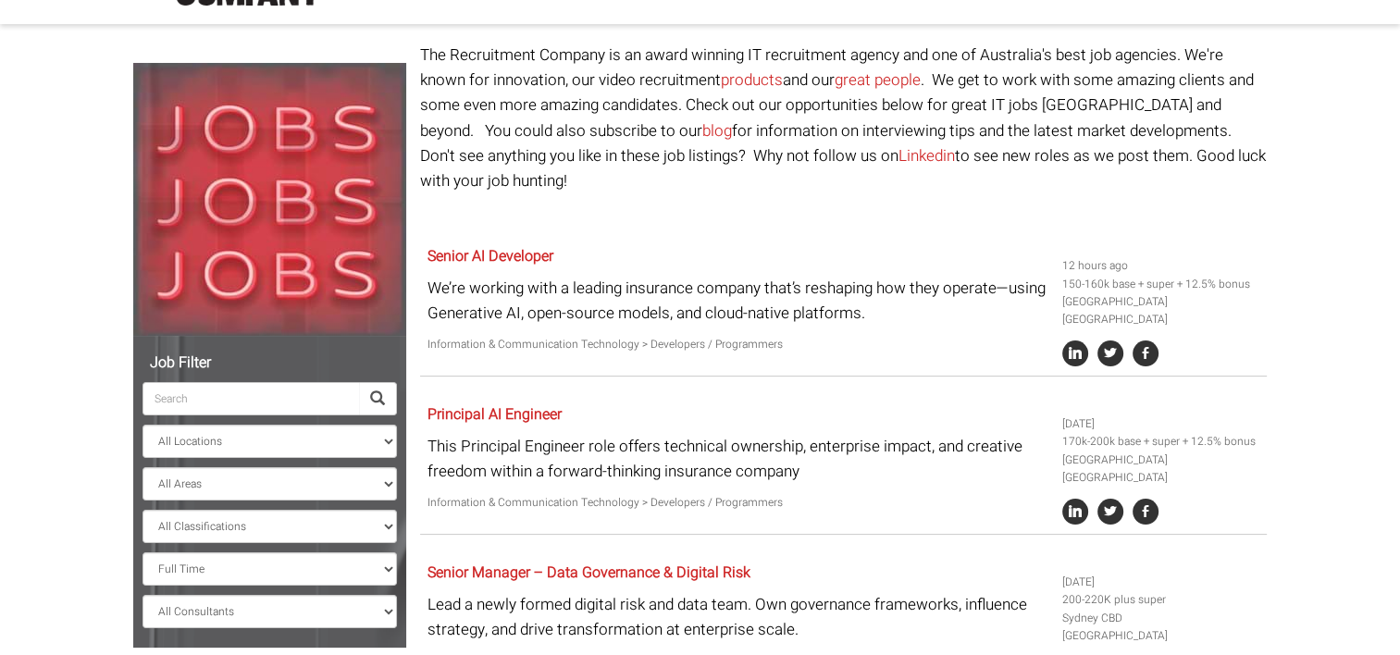
scroll to position [185, 0]
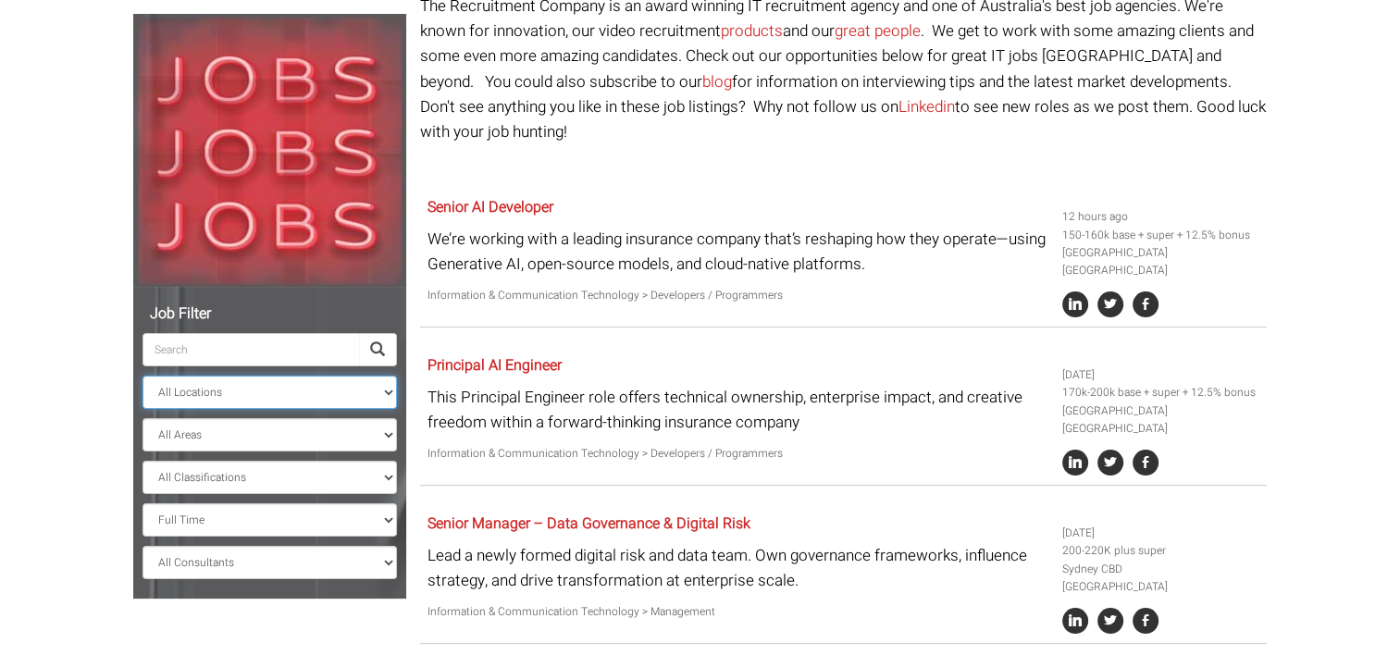
click at [348, 392] on select "All Locations [GEOGRAPHIC_DATA] [GEOGRAPHIC_DATA] [GEOGRAPHIC_DATA] [GEOGRAPHIC…" at bounding box center [270, 392] width 255 height 33
select select
click at [143, 376] on select "All Locations [GEOGRAPHIC_DATA] [GEOGRAPHIC_DATA] [GEOGRAPHIC_DATA] [GEOGRAPHIC…" at bounding box center [270, 392] width 255 height 33
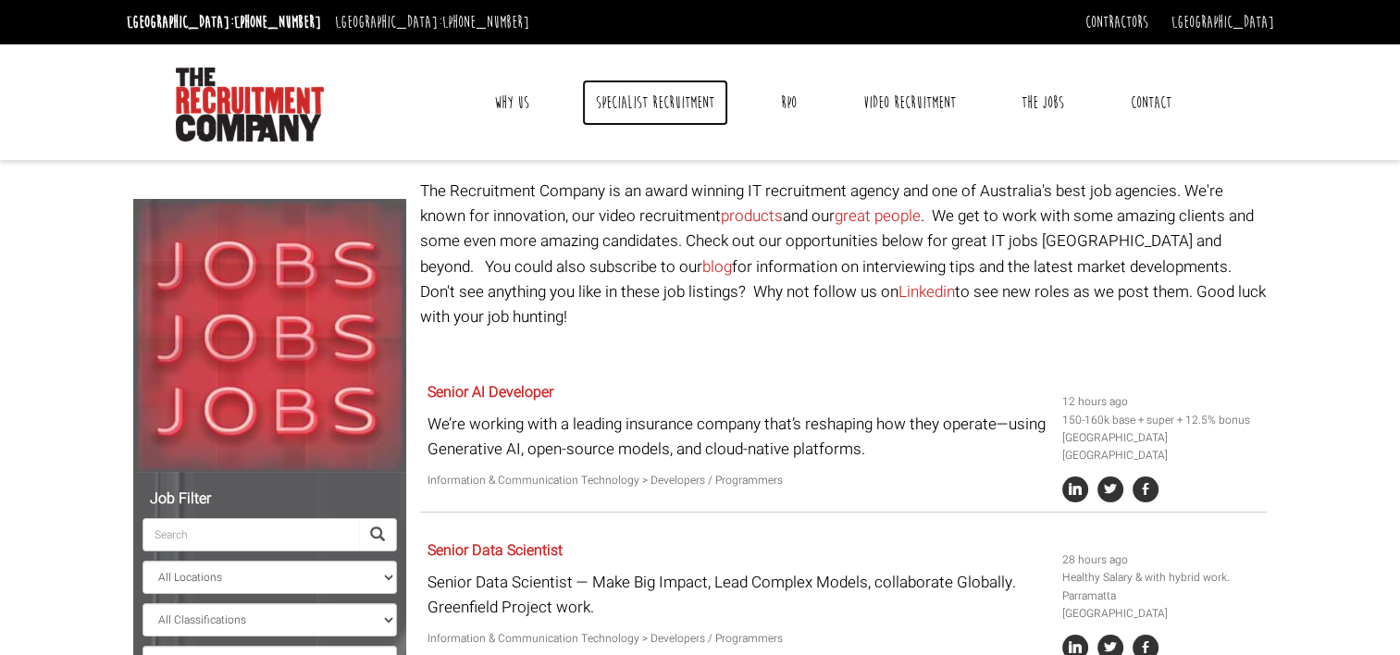
click at [665, 92] on link "Specialist Recruitment" at bounding box center [655, 103] width 146 height 46
click at [219, 84] on img at bounding box center [250, 105] width 148 height 74
